Goal: Transaction & Acquisition: Purchase product/service

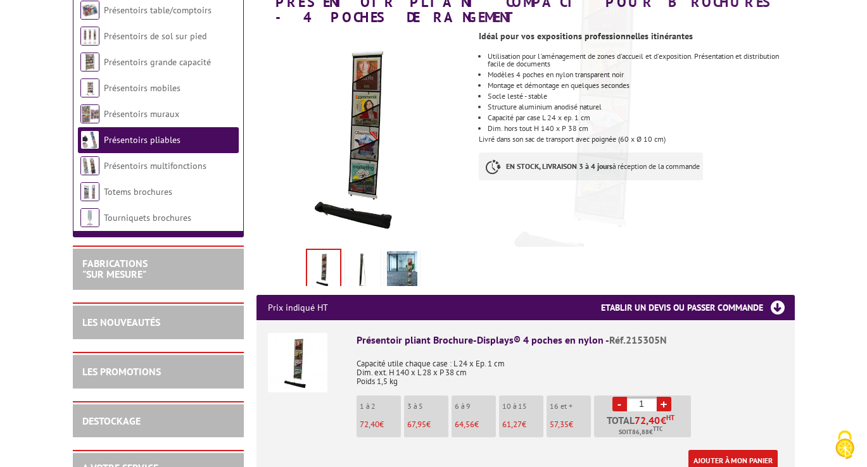
scroll to position [254, 0]
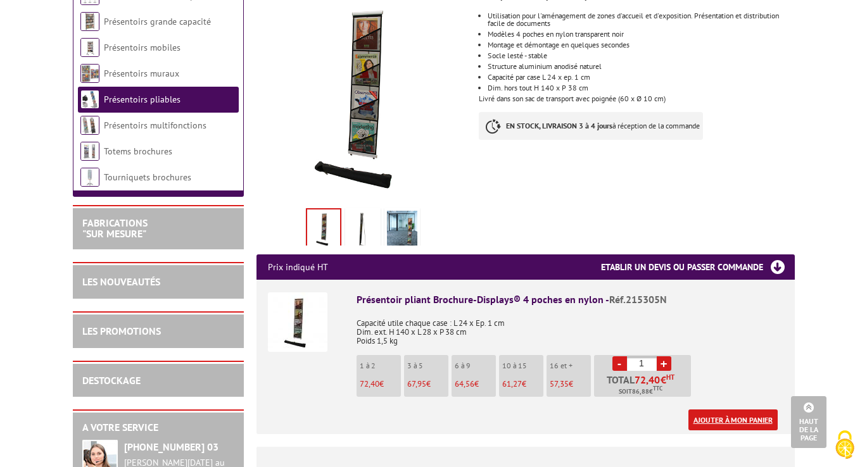
click at [756, 410] on link "Ajouter à mon panier" at bounding box center [732, 420] width 89 height 21
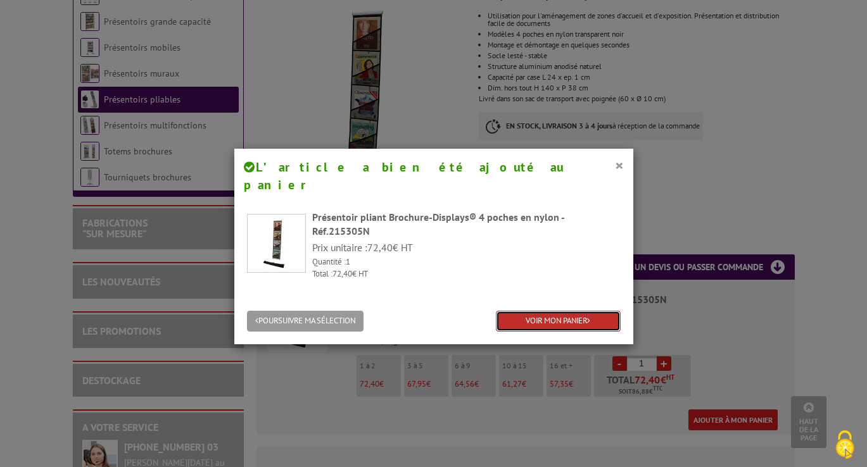
click at [563, 311] on link "VOIR MON PANIER" at bounding box center [558, 321] width 125 height 21
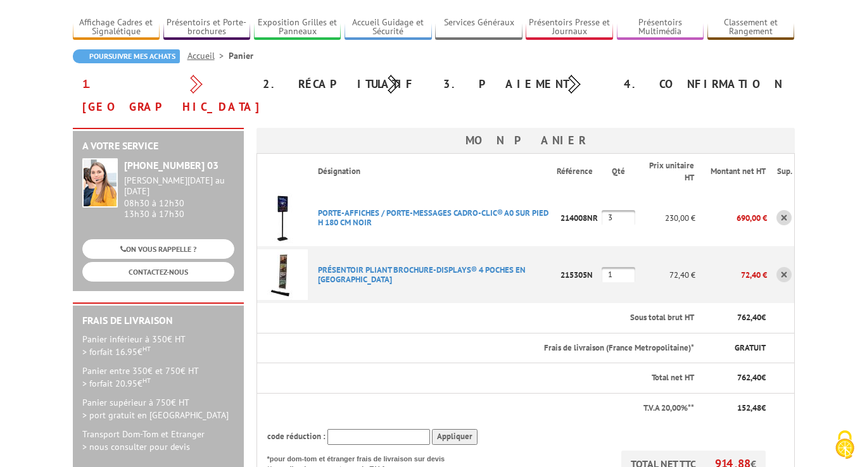
scroll to position [98, 0]
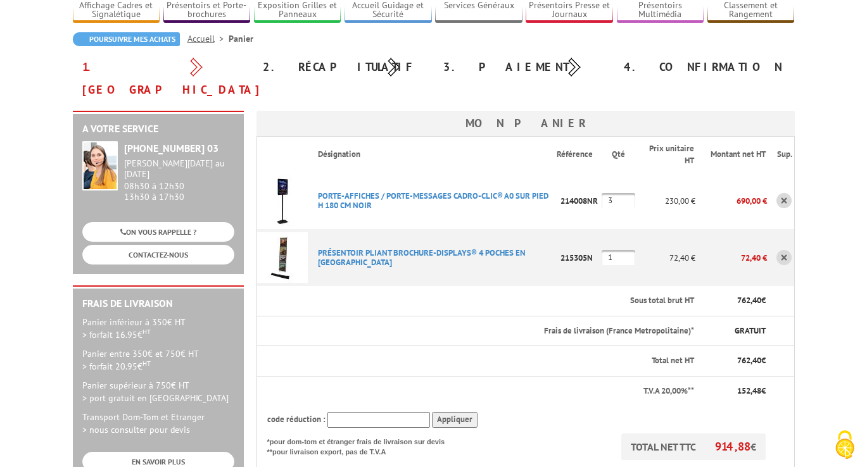
click at [784, 193] on link at bounding box center [783, 200] width 15 height 15
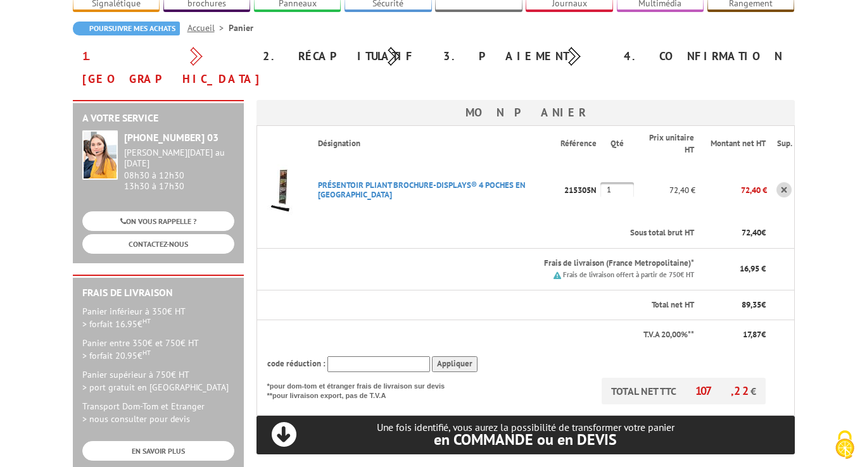
scroll to position [133, 0]
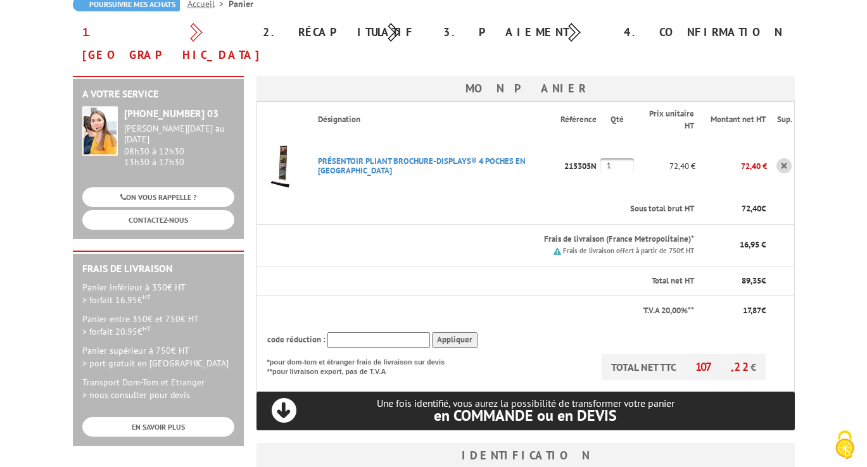
click at [610, 158] on input "1" at bounding box center [617, 165] width 34 height 15
drag, startPoint x: 610, startPoint y: 143, endPoint x: 596, endPoint y: 143, distance: 13.3
click at [600, 158] on input "1" at bounding box center [617, 165] width 34 height 15
type input "2"
